Goal: Task Accomplishment & Management: Complete application form

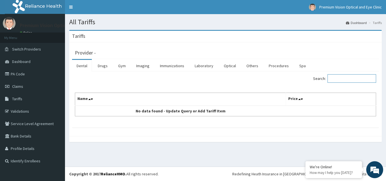
click at [338, 80] on input "Search:" at bounding box center [351, 78] width 49 height 8
click at [228, 67] on link "Optical" at bounding box center [229, 66] width 21 height 12
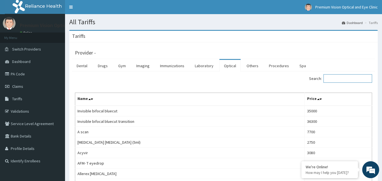
click at [348, 78] on input "Search:" at bounding box center [347, 78] width 49 height 8
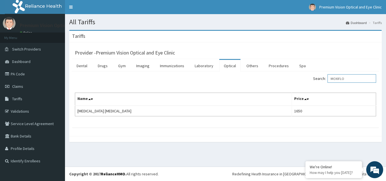
click at [353, 78] on input "MOXIFLO" at bounding box center [351, 78] width 49 height 8
type input "M"
type input "C"
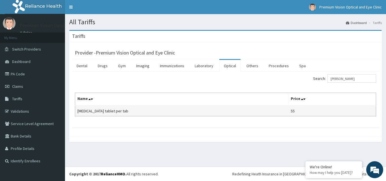
click at [305, 111] on td "55" at bounding box center [332, 111] width 88 height 11
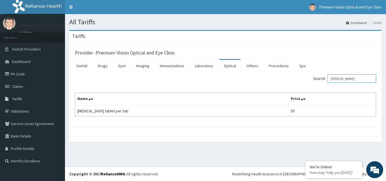
click at [345, 76] on input "LORA" at bounding box center [351, 78] width 49 height 8
type input "L"
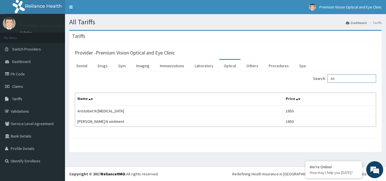
type input "A"
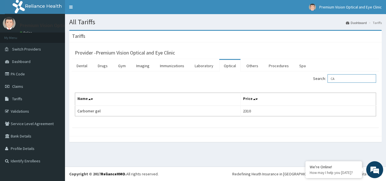
type input "C"
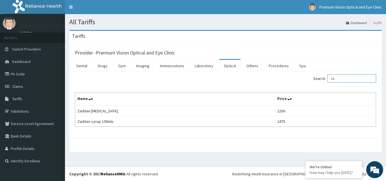
type input "Z"
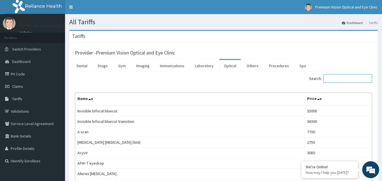
click at [333, 79] on input "Search:" at bounding box center [347, 78] width 49 height 8
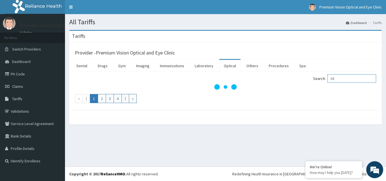
type input "D"
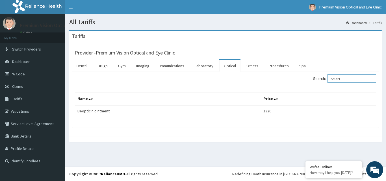
click at [356, 79] on input "BEOPT" at bounding box center [351, 78] width 49 height 8
type input "B"
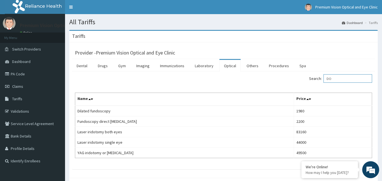
type input "D"
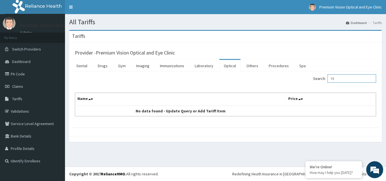
type input "T"
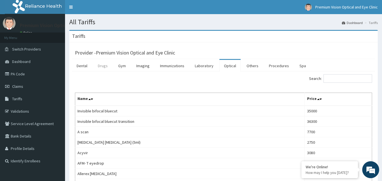
click at [103, 64] on link "Drugs" at bounding box center [102, 66] width 19 height 12
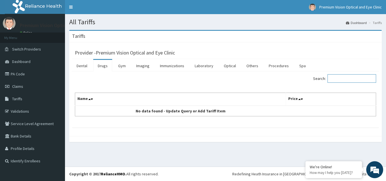
click at [338, 80] on input "Search:" at bounding box center [351, 78] width 49 height 8
type input "T"
click at [337, 78] on input "TT-MY" at bounding box center [351, 78] width 49 height 8
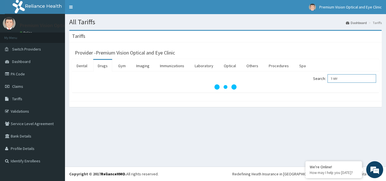
click at [347, 77] on input "T-MY" at bounding box center [351, 78] width 49 height 8
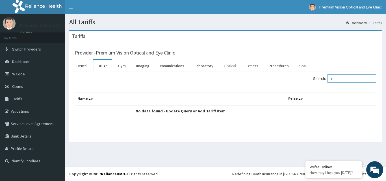
type input "T-"
click at [234, 66] on link "Optical" at bounding box center [229, 66] width 21 height 12
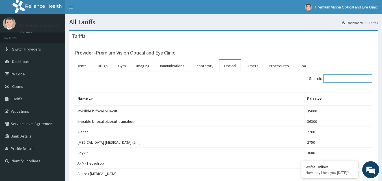
click at [339, 81] on input "Search:" at bounding box center [347, 78] width 49 height 8
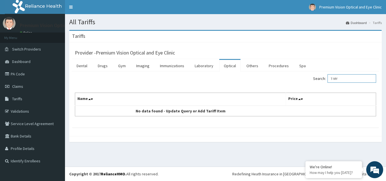
click at [342, 78] on input "T-MY" at bounding box center [351, 78] width 49 height 8
type input "T"
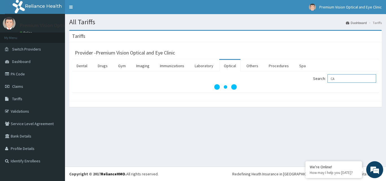
type input "C"
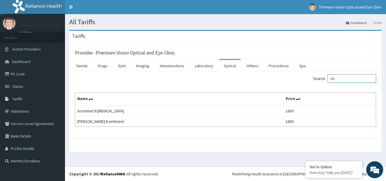
type input "A"
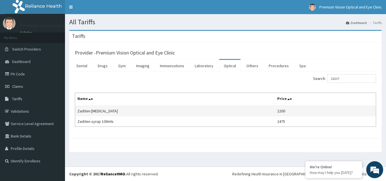
click at [214, 109] on td "Zaditen eye drop" at bounding box center [175, 111] width 200 height 11
click at [232, 112] on td "Zaditen eye drop" at bounding box center [175, 111] width 200 height 11
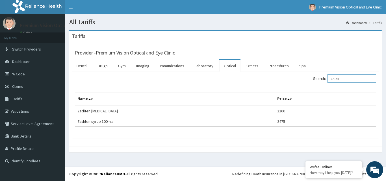
click at [355, 80] on input "ZADIT" at bounding box center [351, 78] width 49 height 8
type input "Z"
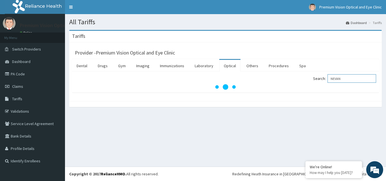
type input "NEVAN"
click at [40, 72] on link "PA Code" at bounding box center [32, 74] width 65 height 12
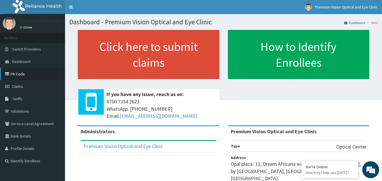
click at [16, 75] on link "PA Code" at bounding box center [32, 74] width 65 height 12
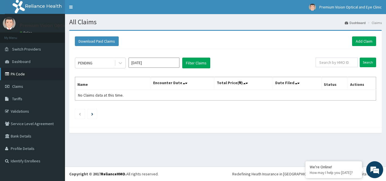
click at [20, 76] on link "PA Code" at bounding box center [32, 74] width 65 height 12
click at [364, 41] on link "Add Claim" at bounding box center [364, 41] width 24 height 10
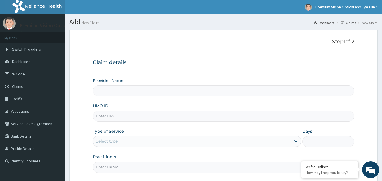
type input "Premium Vision Optical and Eye Clinic"
click at [223, 116] on input "HMO ID" at bounding box center [224, 116] width 262 height 11
type input "ABP/10145/A"
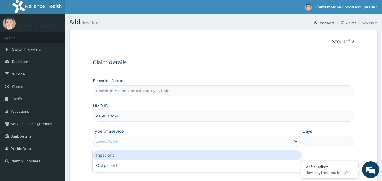
click at [212, 146] on div "Select type" at bounding box center [197, 141] width 208 height 11
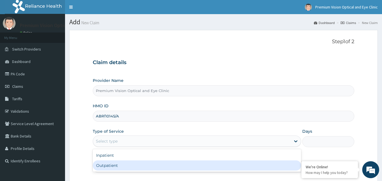
click at [184, 162] on div "Outpatient" at bounding box center [197, 165] width 208 height 10
type input "1"
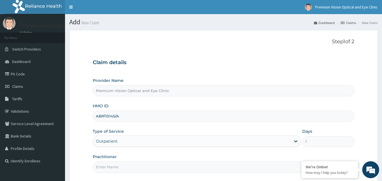
click at [145, 114] on input "ABP/10145/A" at bounding box center [224, 116] width 262 height 11
type input "ABP/10143/A"
click at [216, 168] on input "Practitioner" at bounding box center [224, 167] width 262 height 11
type input "[PERSON_NAME] Mba"
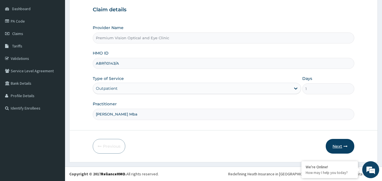
click at [339, 145] on button "Next" at bounding box center [339, 146] width 29 height 15
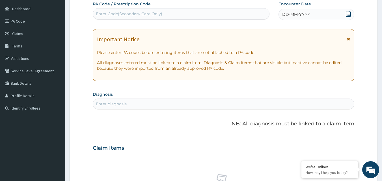
click at [345, 15] on div "DD-MM-YYYY" at bounding box center [316, 14] width 76 height 11
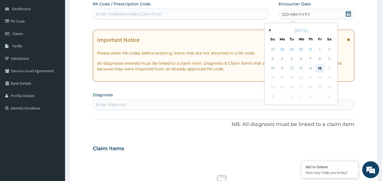
click at [319, 66] on div "15" at bounding box center [319, 68] width 8 height 8
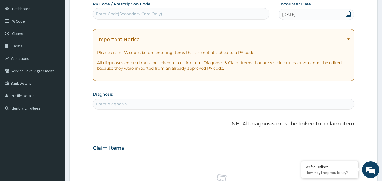
click at [158, 14] on div "Enter Code(Secondary Care Only)" at bounding box center [129, 14] width 66 height 6
paste input "PA/E11985"
type input "PA/E11985"
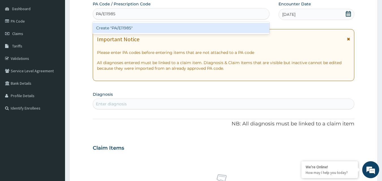
click at [156, 26] on div "Create "PA/E11985"" at bounding box center [181, 28] width 177 height 10
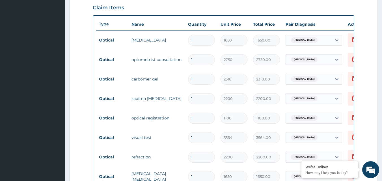
scroll to position [379, 0]
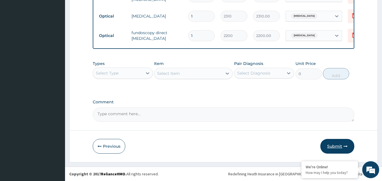
click at [336, 145] on button "Submit" at bounding box center [337, 146] width 34 height 15
